Goal: Find specific page/section: Find specific page/section

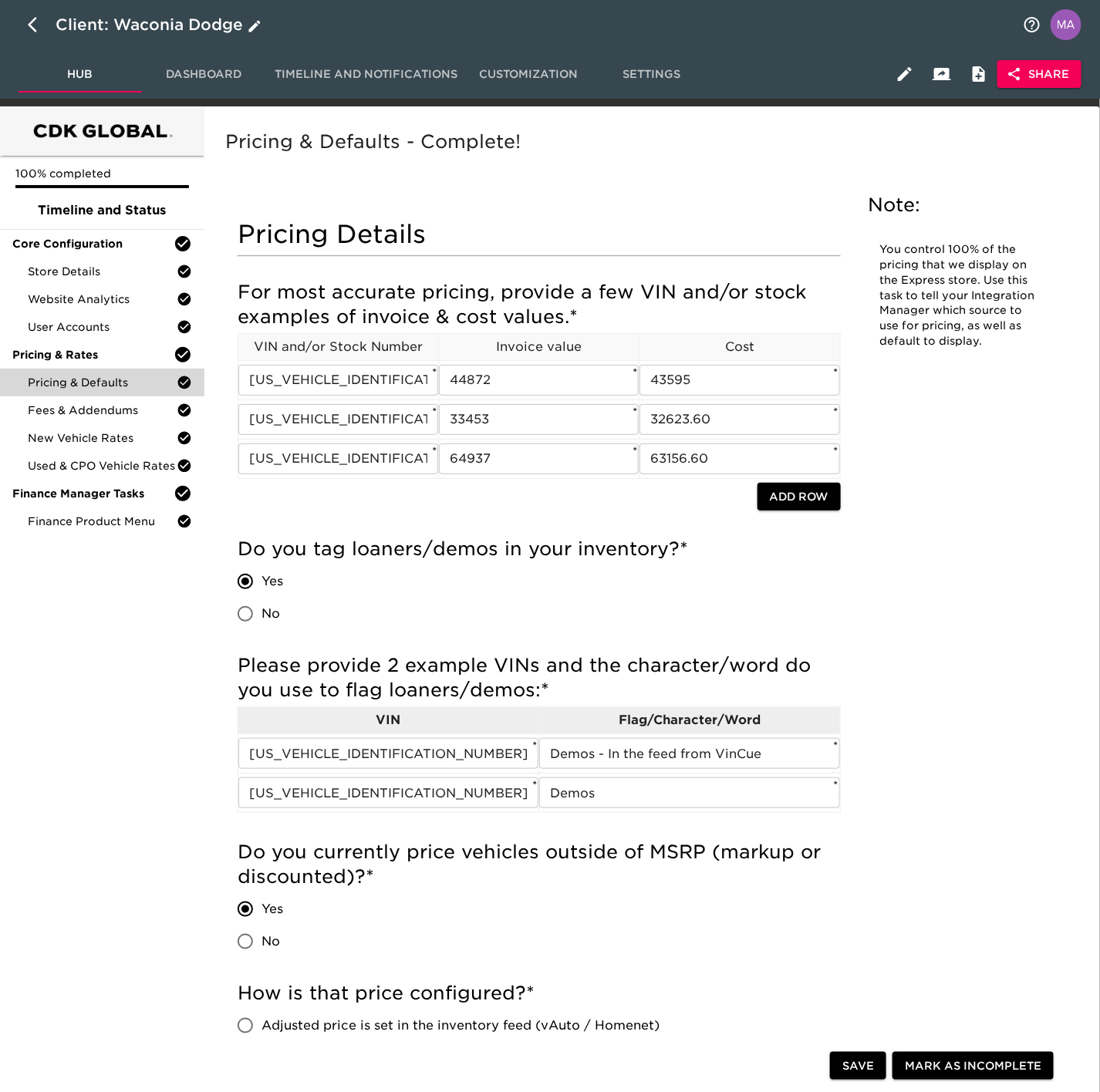
click at [23, 30] on button "button" at bounding box center [37, 24] width 37 height 37
select select "10"
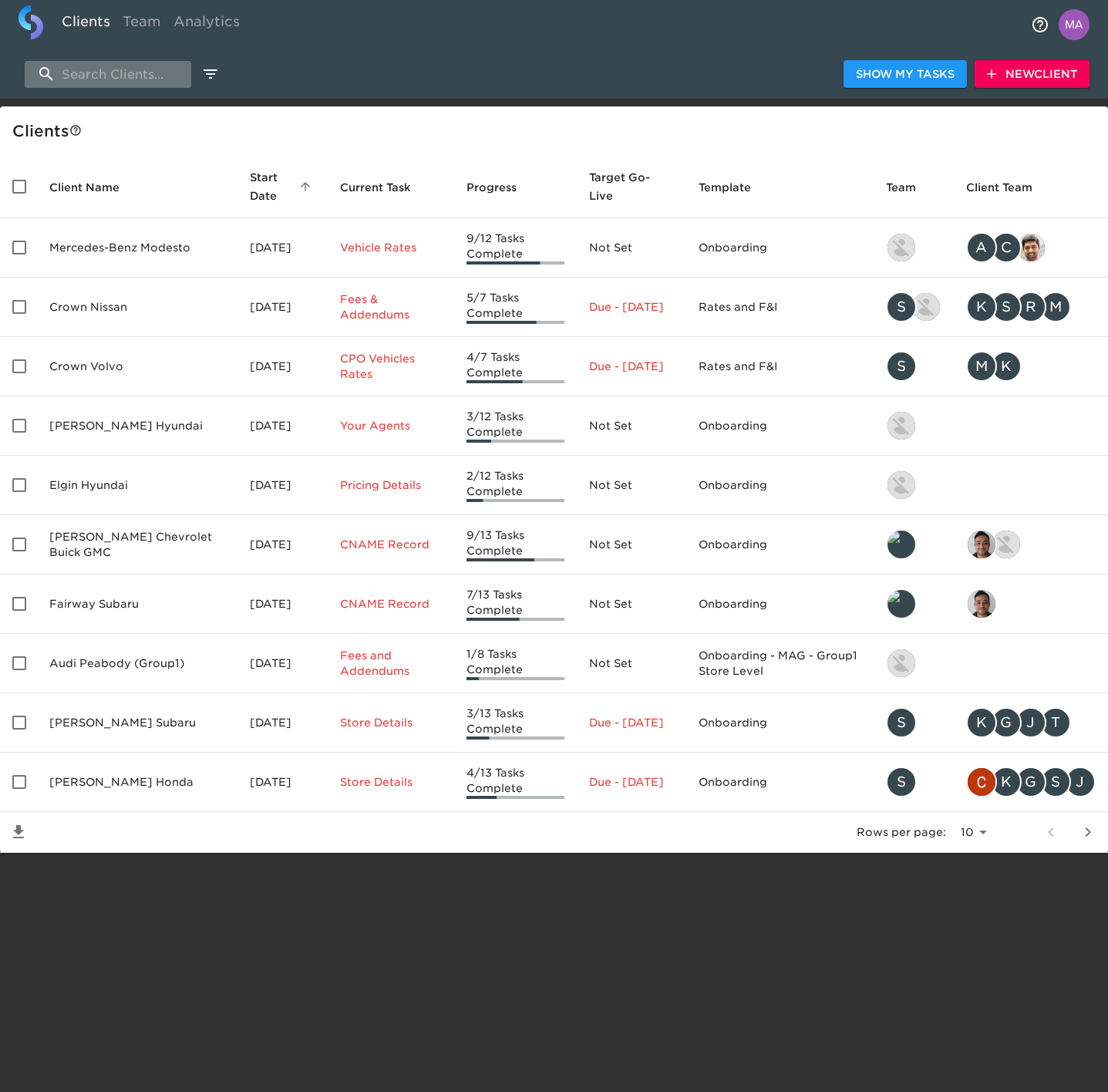
click at [142, 72] on input "search" at bounding box center [108, 74] width 166 height 27
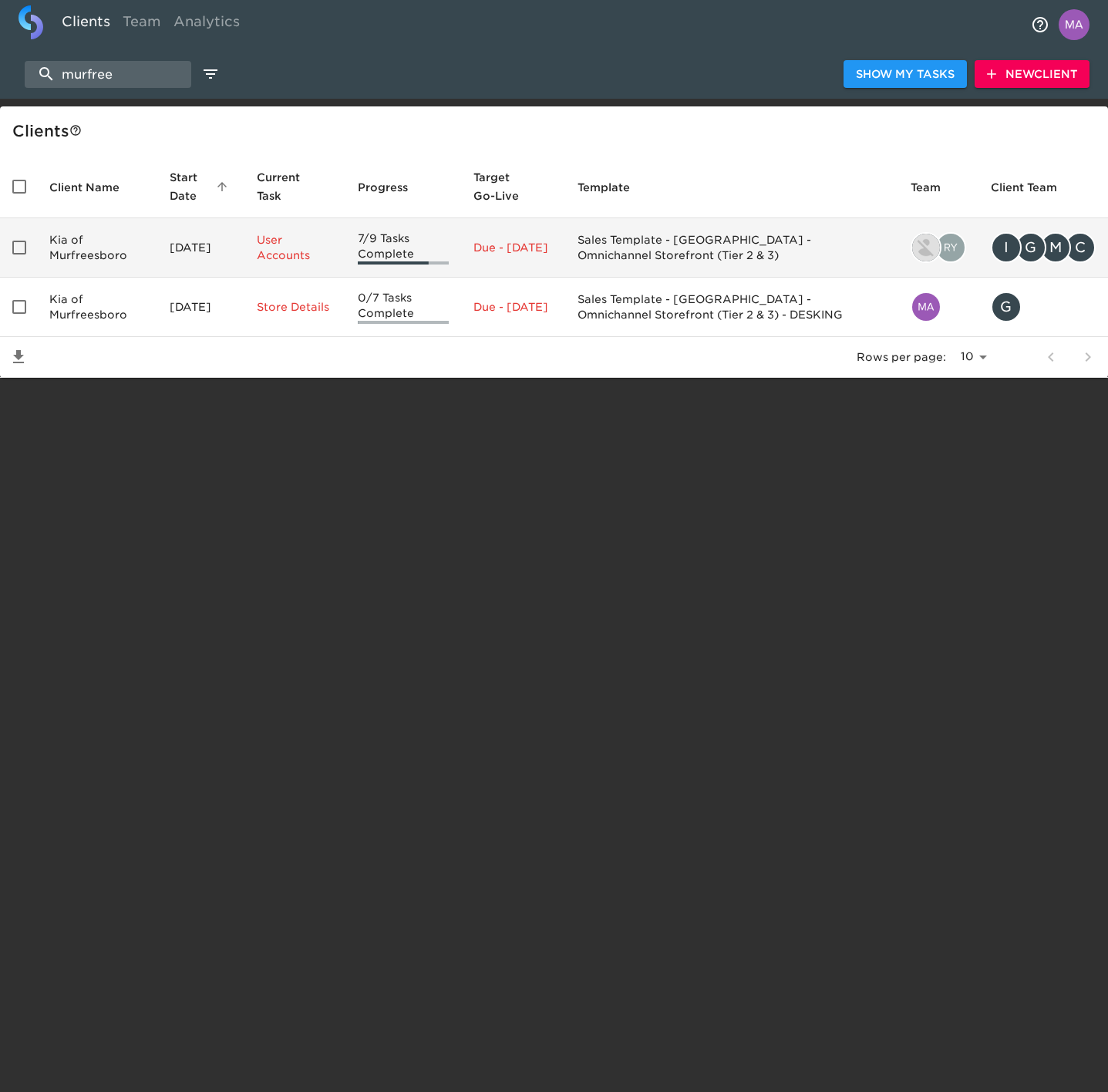
type input "murfree"
click at [134, 259] on td "Kia of Murfreesboro" at bounding box center [97, 247] width 120 height 59
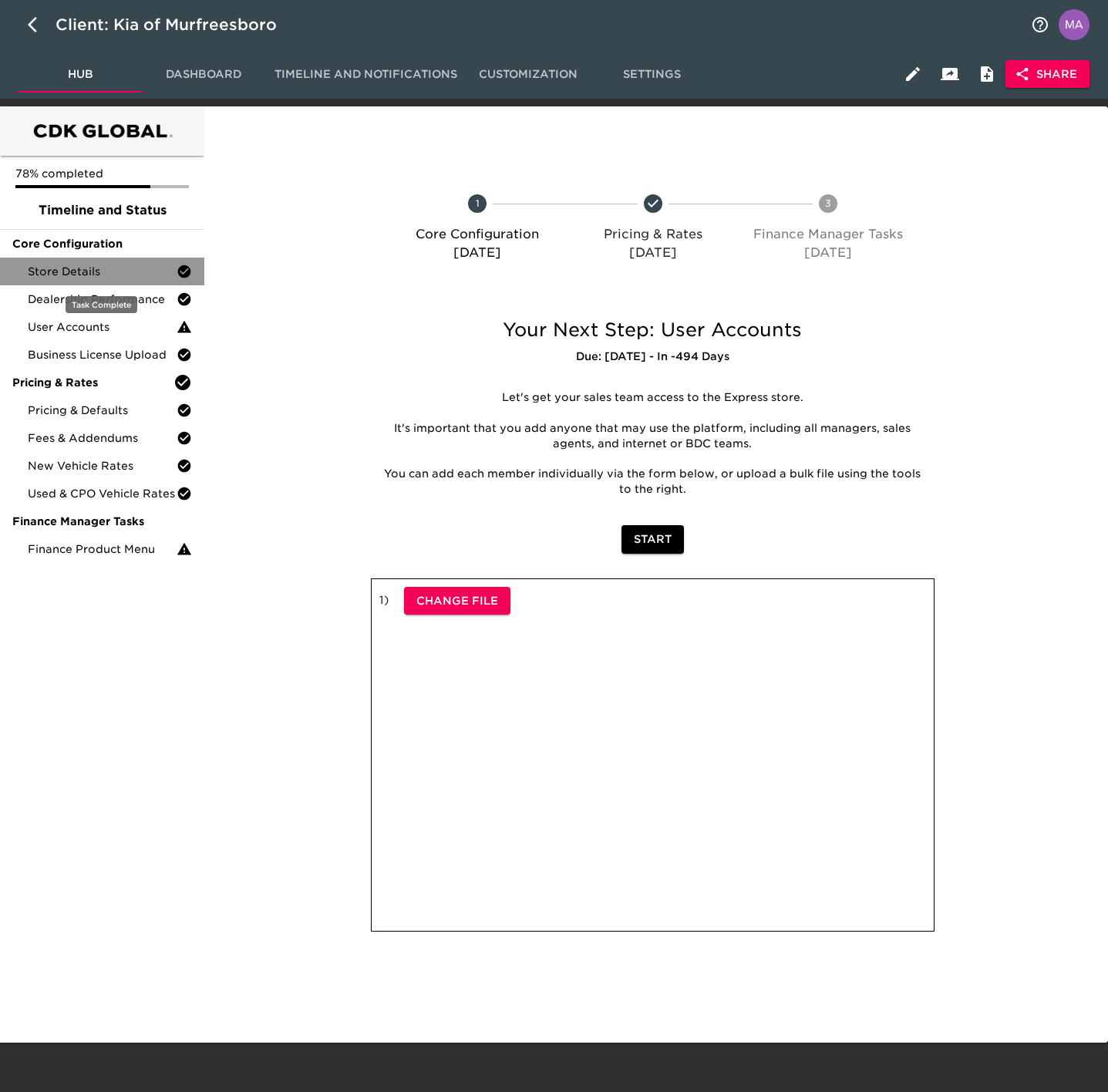
click at [88, 269] on span "Store Details" at bounding box center [101, 271] width 148 height 15
